Goal: Find specific page/section: Find specific page/section

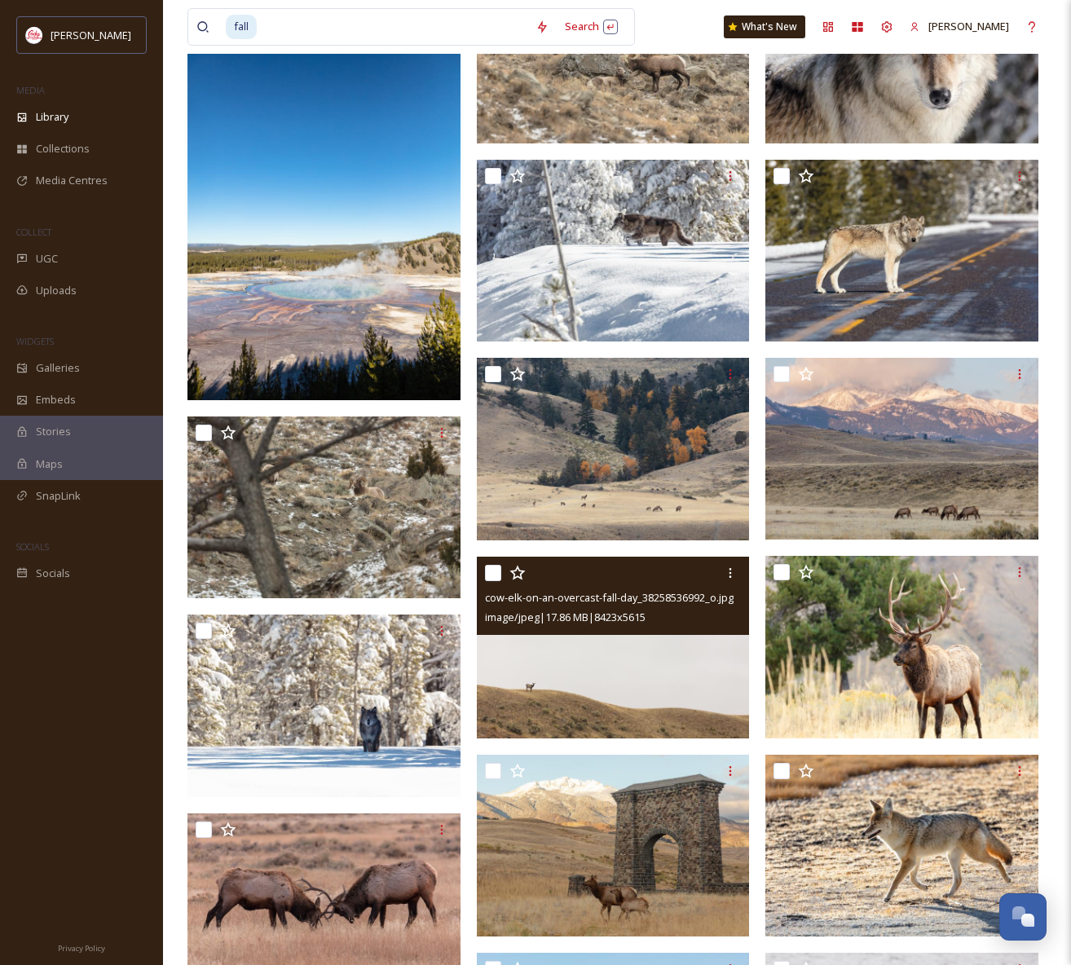
scroll to position [1030, 0]
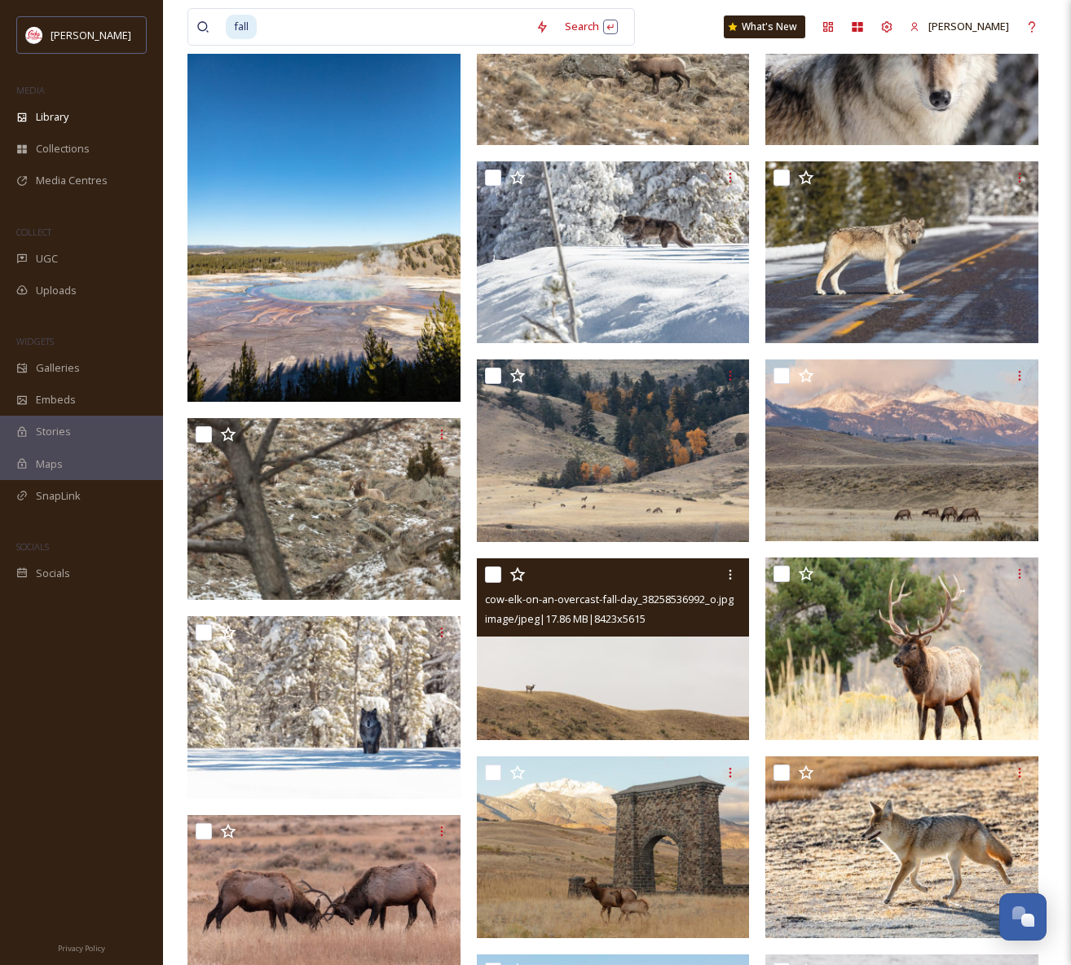
click at [633, 663] on img at bounding box center [613, 649] width 273 height 182
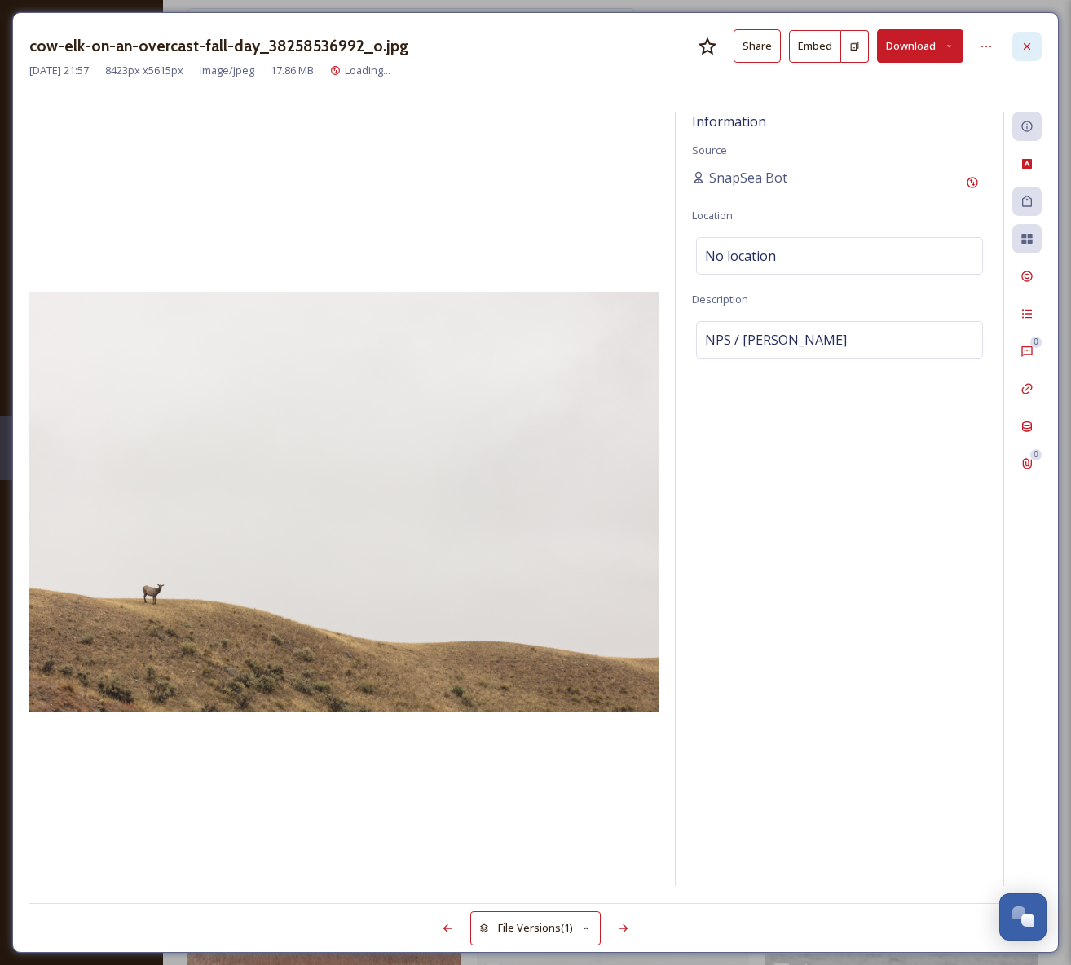
click at [1024, 42] on icon at bounding box center [1027, 45] width 7 height 7
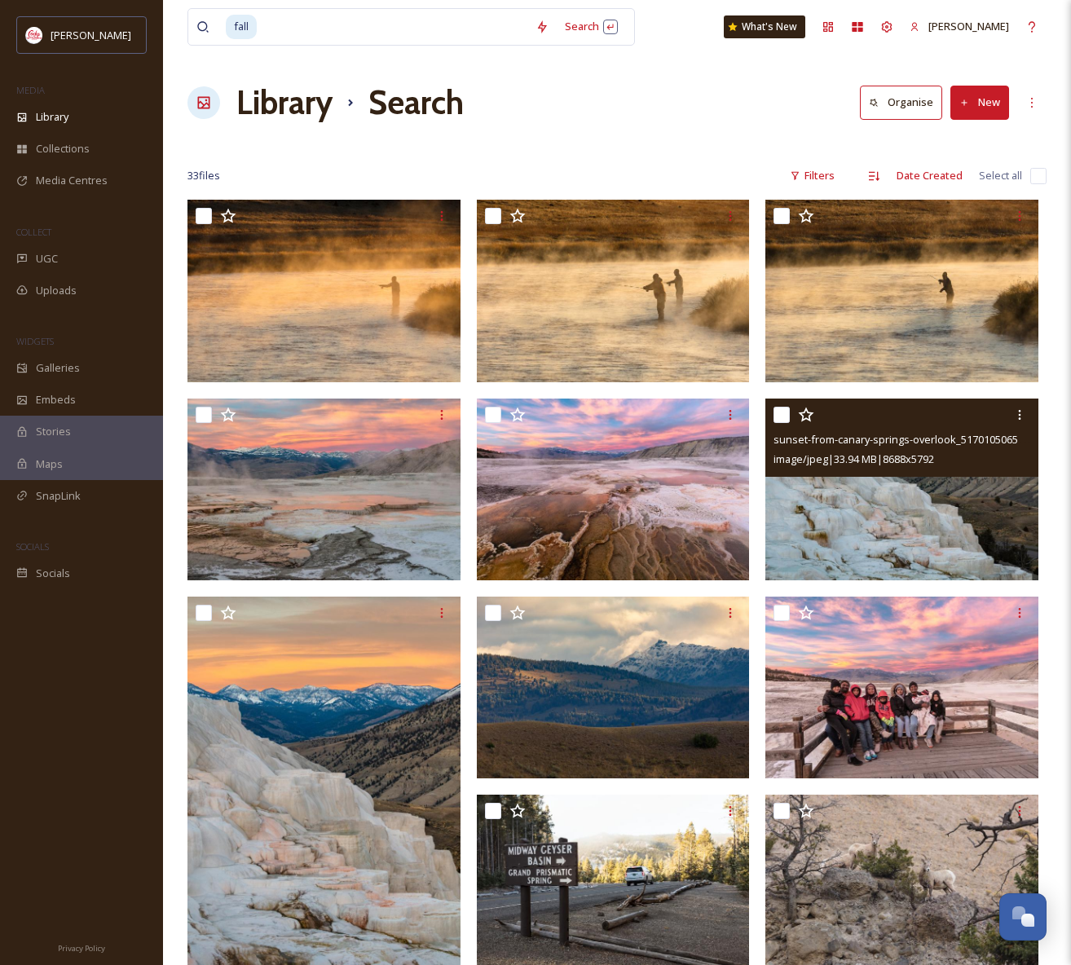
click at [913, 512] on img at bounding box center [901, 489] width 273 height 182
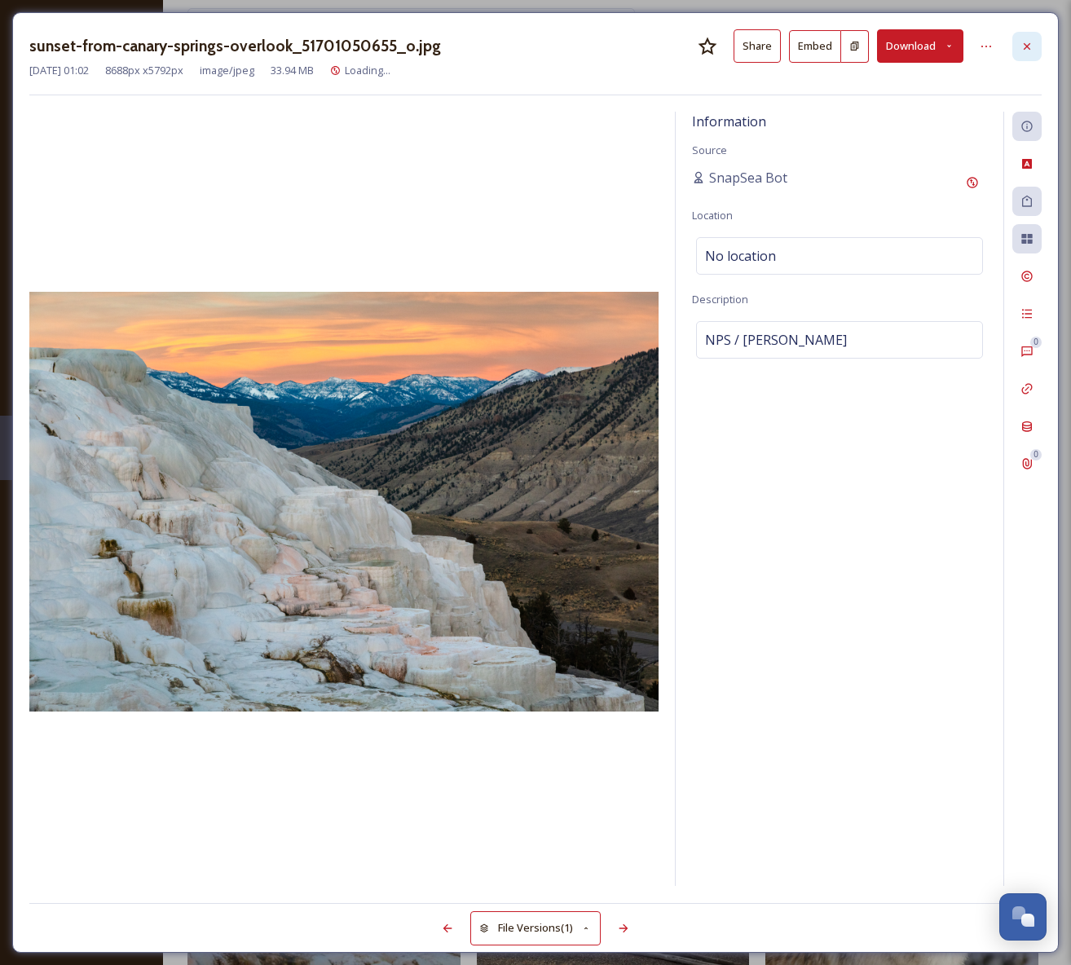
click at [1021, 40] on icon at bounding box center [1027, 46] width 13 height 13
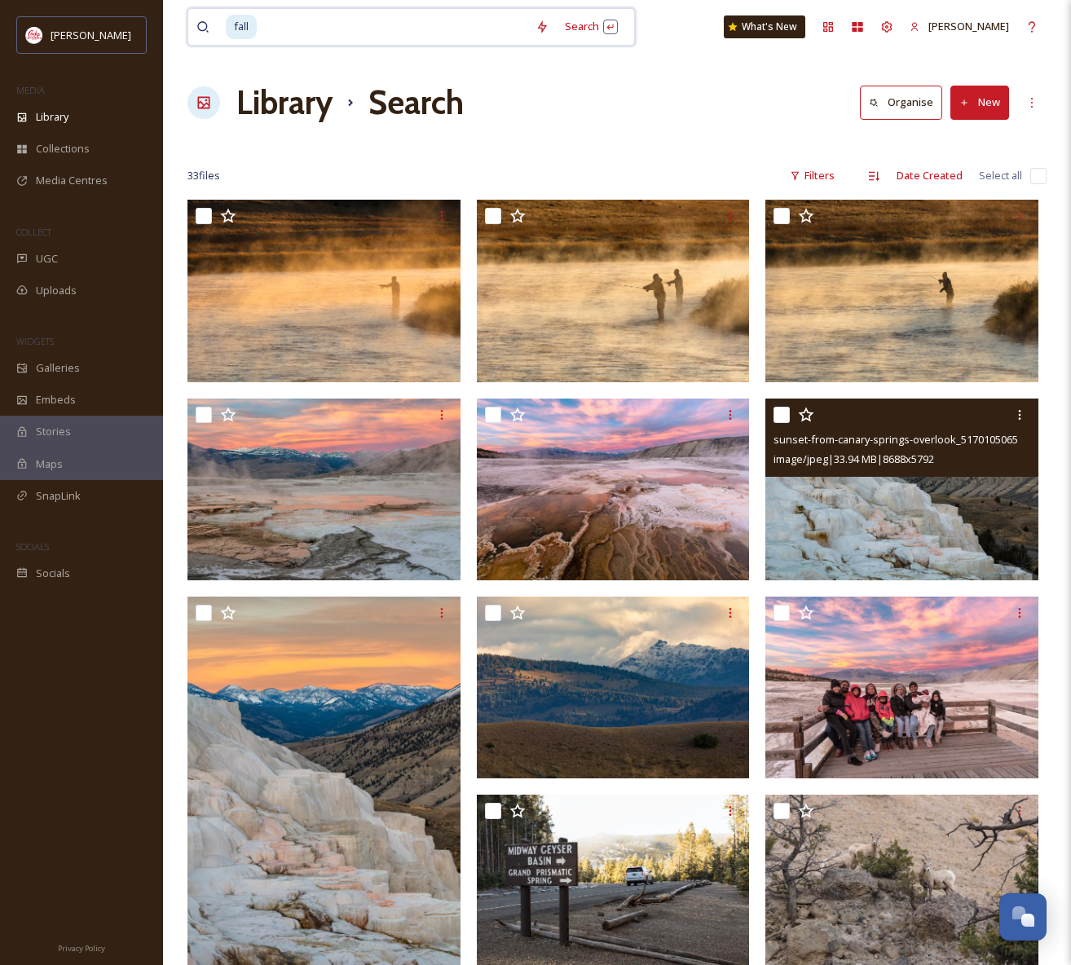
click at [284, 27] on input at bounding box center [392, 27] width 269 height 36
type input "fall"
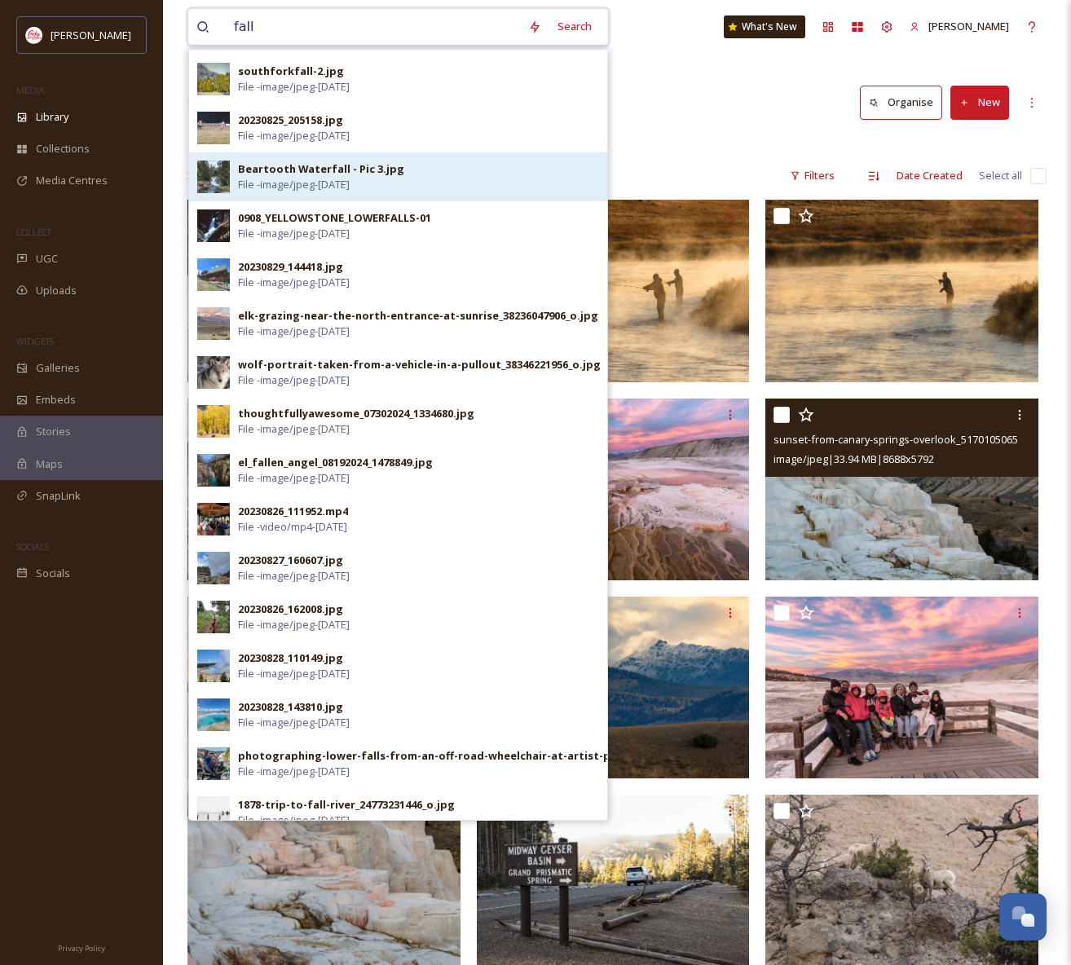
scroll to position [642, 0]
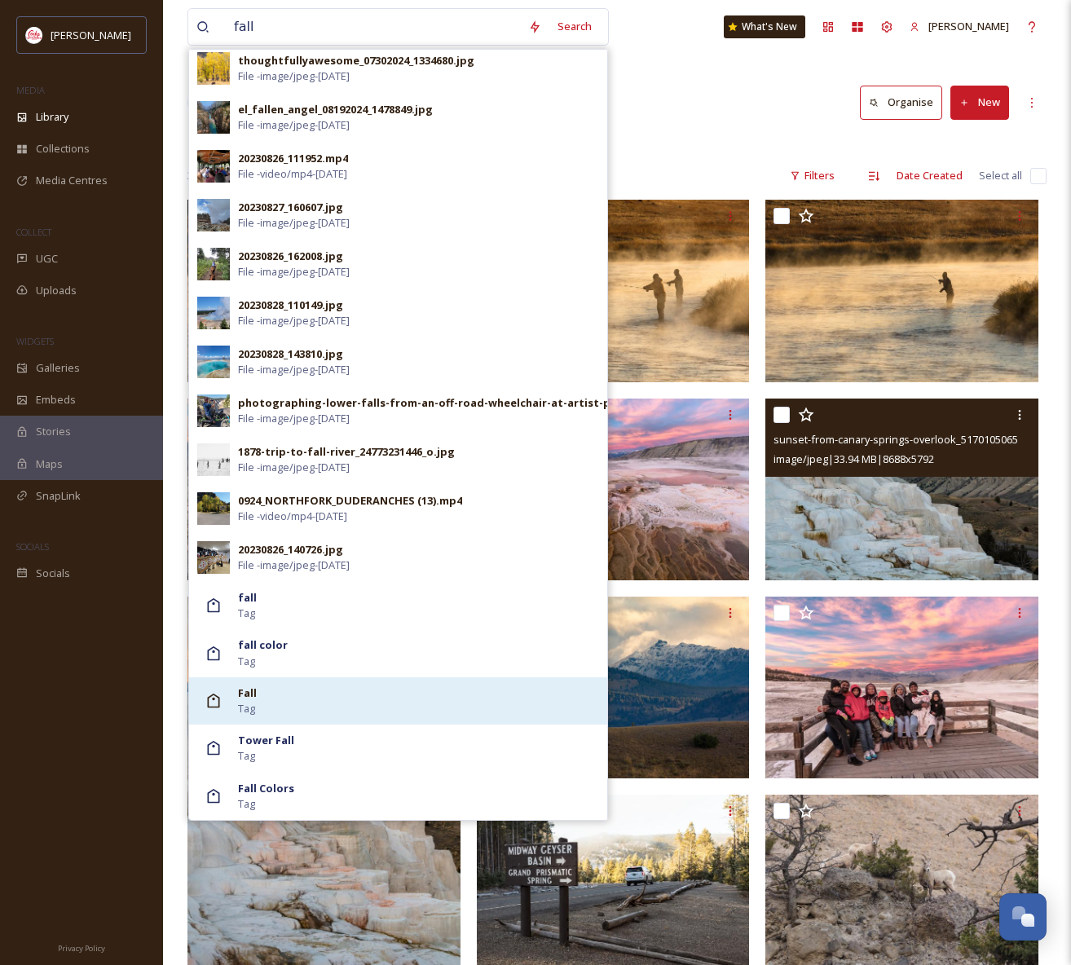
click at [286, 699] on div "Fall Tag" at bounding box center [418, 701] width 361 height 31
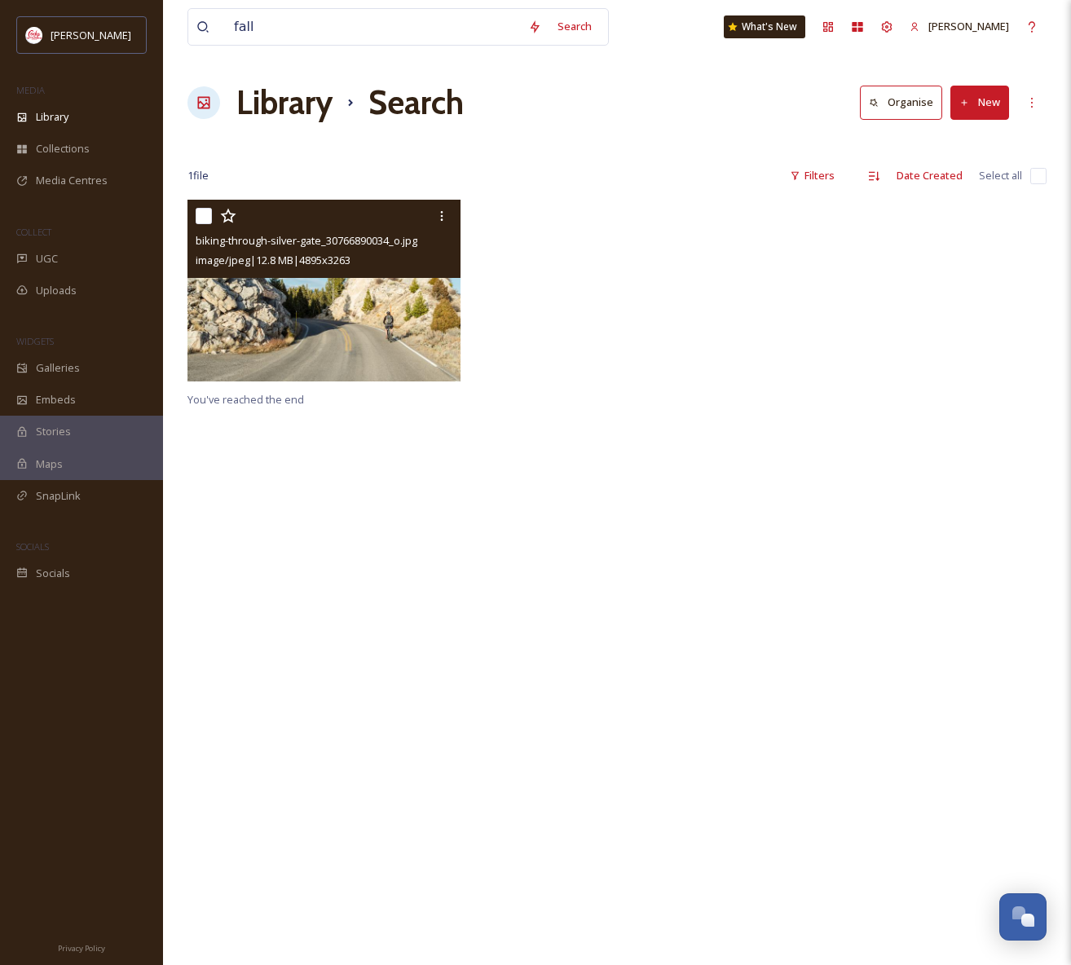
click at [358, 336] on img at bounding box center [323, 291] width 273 height 182
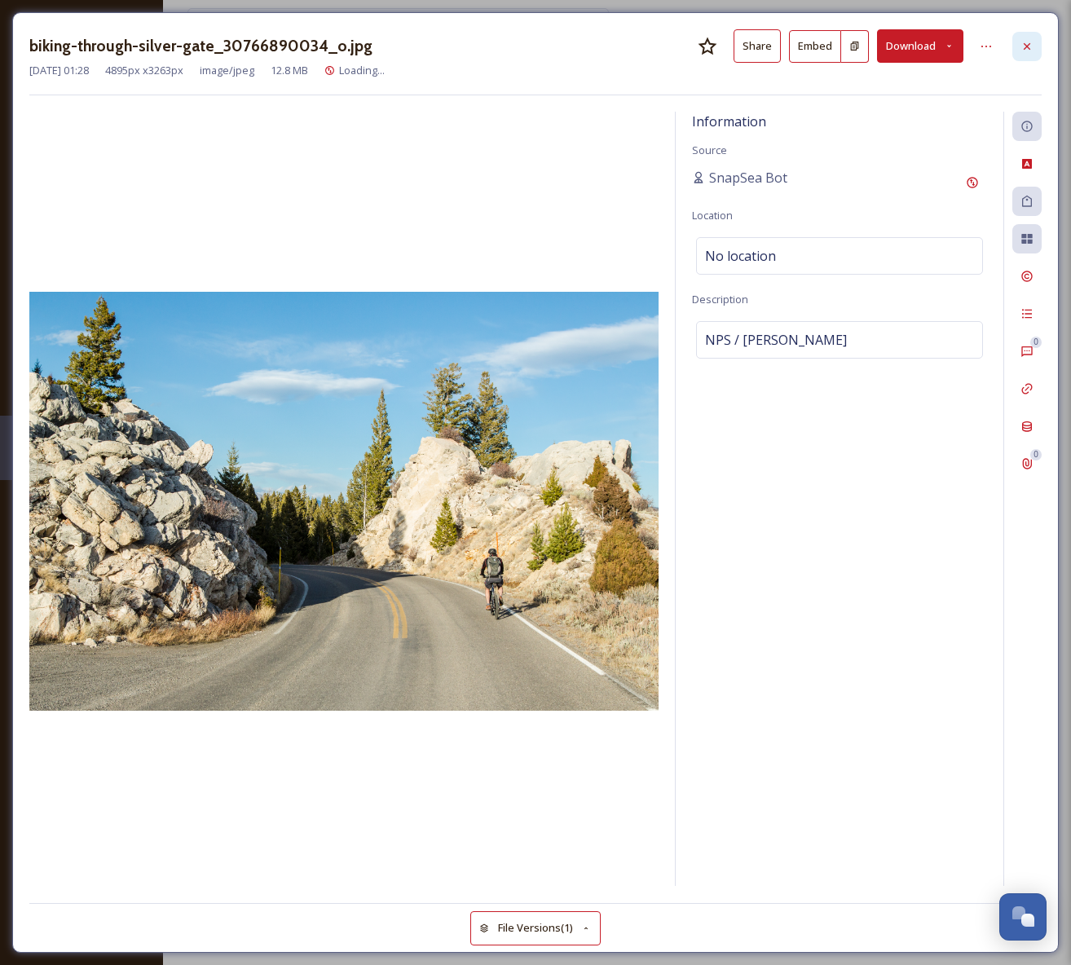
click at [1021, 50] on icon at bounding box center [1027, 46] width 13 height 13
